Goal: Transaction & Acquisition: Purchase product/service

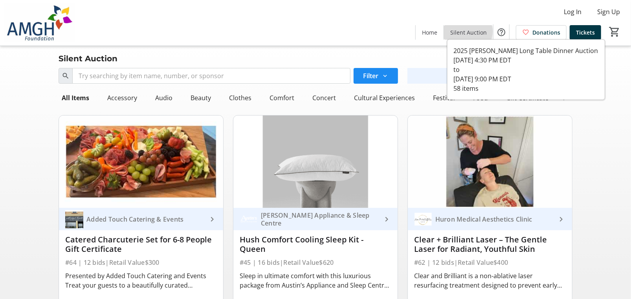
click at [467, 31] on span "Silent Auction" at bounding box center [469, 32] width 37 height 8
click at [465, 30] on span "Silent Auction" at bounding box center [469, 32] width 37 height 8
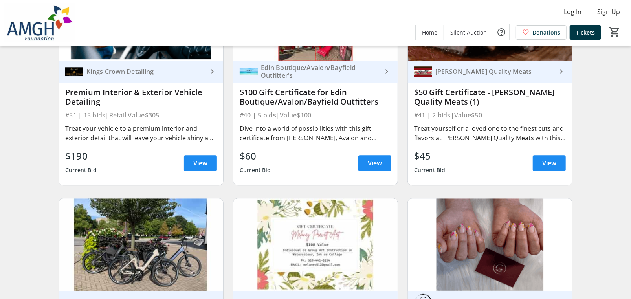
scroll to position [3143, 0]
click at [200, 165] on span "View" at bounding box center [200, 162] width 14 height 9
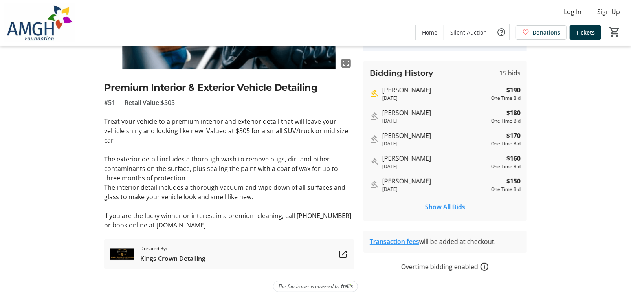
scroll to position [145, 0]
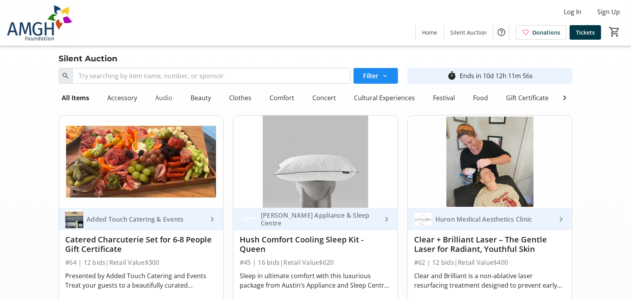
click at [167, 98] on div "Audio" at bounding box center [164, 98] width 24 height 16
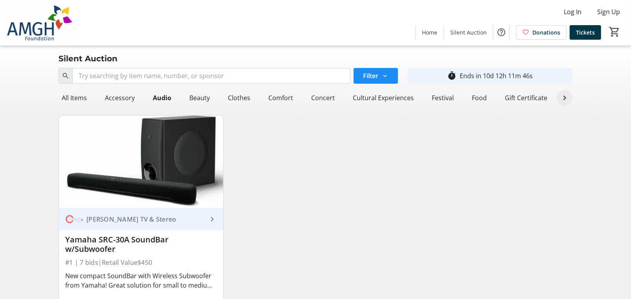
click at [565, 99] on mat-icon at bounding box center [564, 97] width 9 height 9
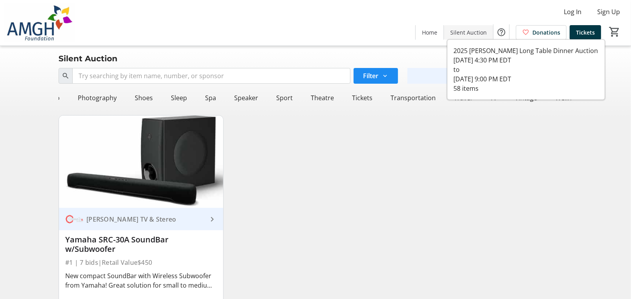
click at [469, 31] on span "Silent Auction" at bounding box center [469, 32] width 37 height 8
click at [467, 30] on span "Silent Auction" at bounding box center [469, 32] width 37 height 8
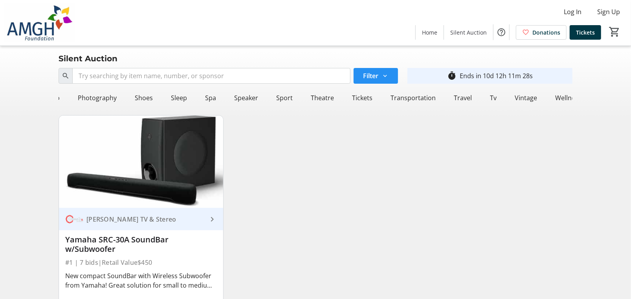
click at [389, 74] on span at bounding box center [376, 75] width 44 height 19
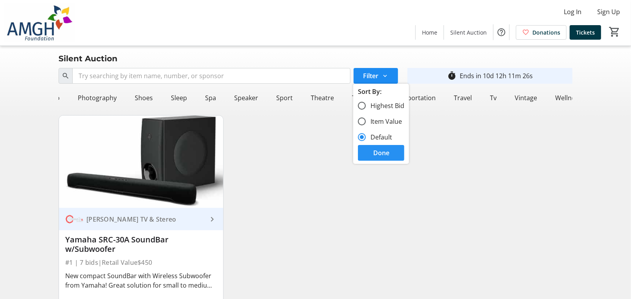
click at [377, 152] on span "Done" at bounding box center [382, 152] width 16 height 9
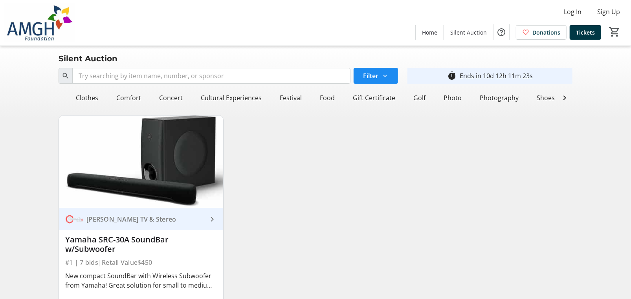
scroll to position [0, 0]
click at [76, 98] on div "All Items" at bounding box center [74, 98] width 31 height 16
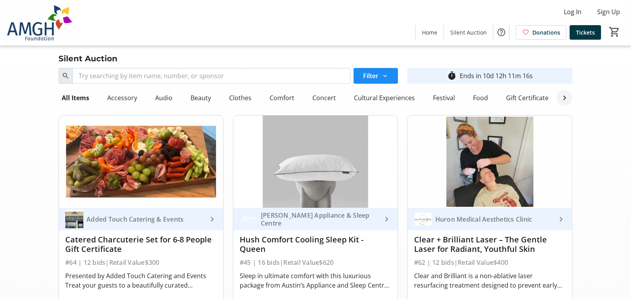
click at [565, 100] on mat-icon at bounding box center [564, 97] width 9 height 9
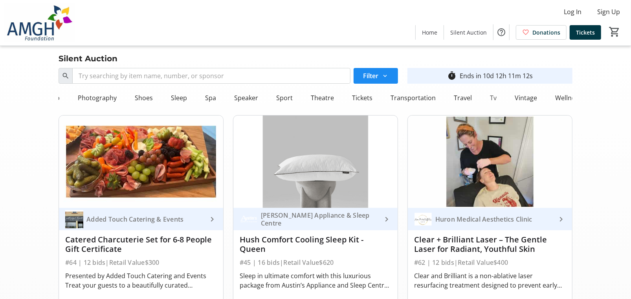
click at [487, 97] on div "Tv" at bounding box center [493, 98] width 13 height 16
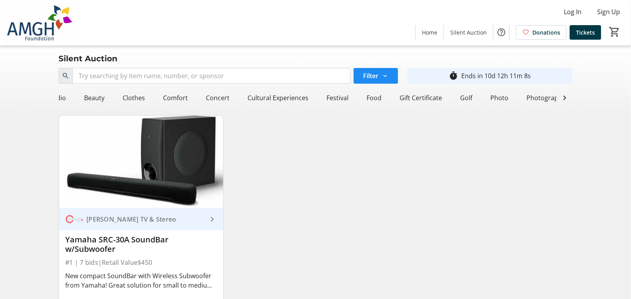
scroll to position [0, 0]
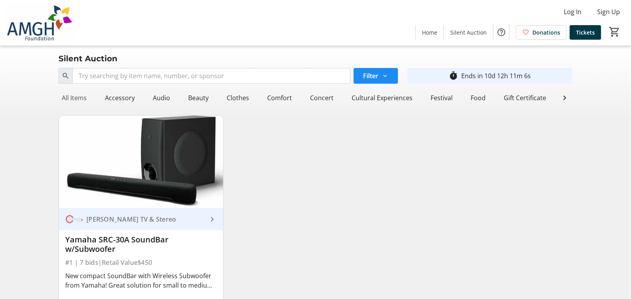
click at [70, 97] on div "All Items" at bounding box center [74, 98] width 31 height 16
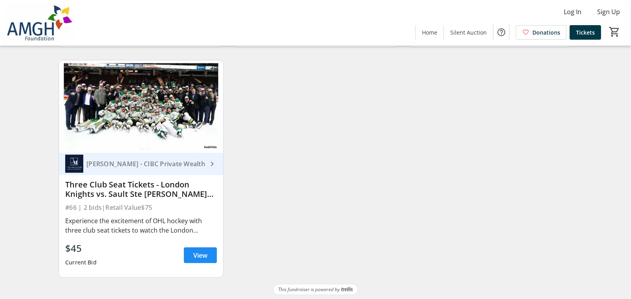
scroll to position [4428, 0]
